Goal: Task Accomplishment & Management: Manage account settings

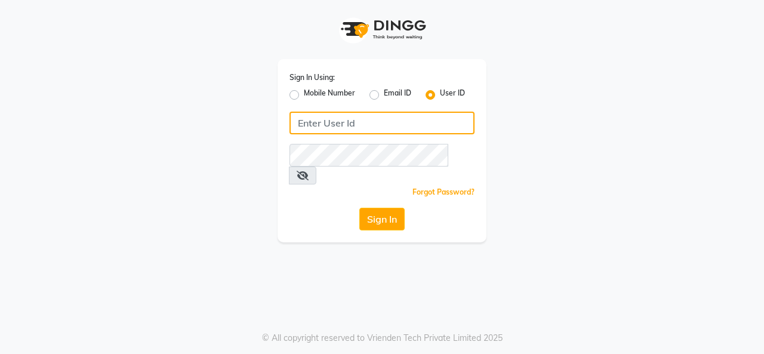
click at [378, 118] on input "Username" at bounding box center [382, 123] width 185 height 23
type input "sarisha"
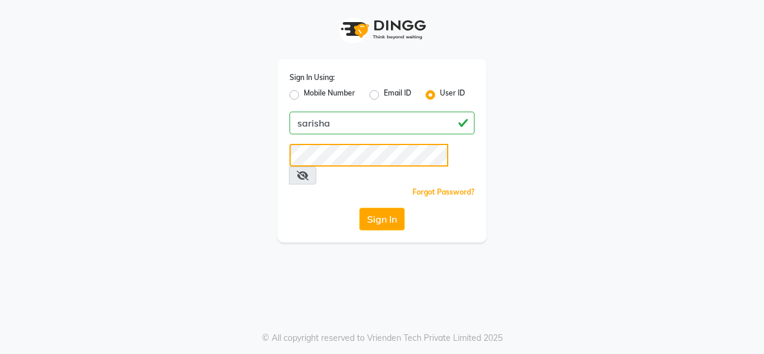
click at [359, 208] on button "Sign In" at bounding box center [381, 219] width 45 height 23
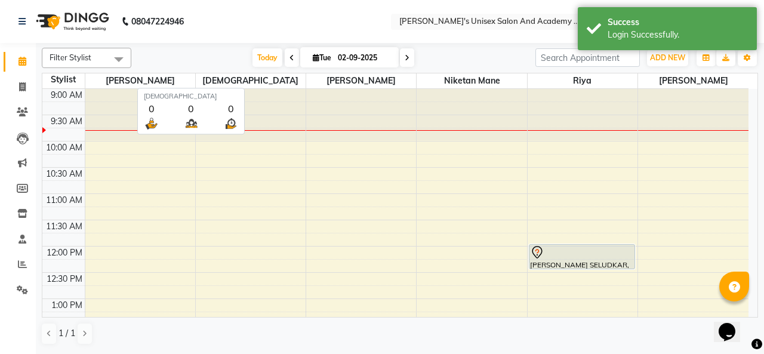
click at [189, 47] on div "Filter Stylist Select All Sakshey Chandlaa [PERSON_NAME] [PERSON_NAME] Niketan …" at bounding box center [400, 196] width 716 height 307
